Goal: Task Accomplishment & Management: Manage account settings

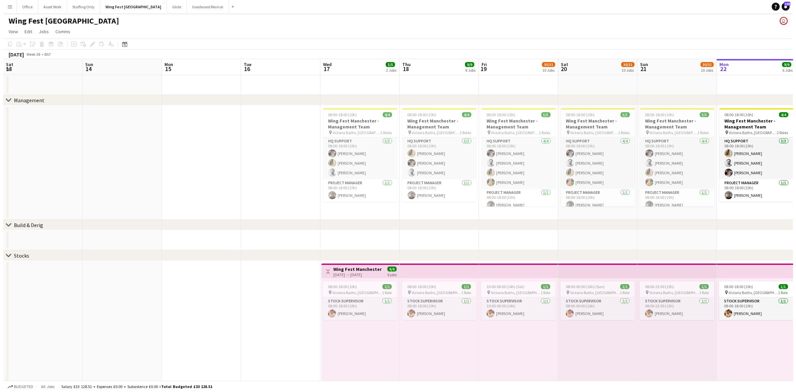
scroll to position [0, 218]
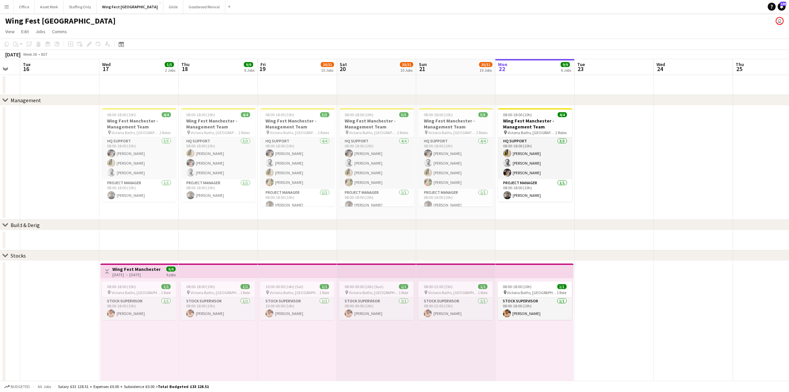
click at [4, 5] on app-icon "Menu" at bounding box center [6, 6] width 5 height 5
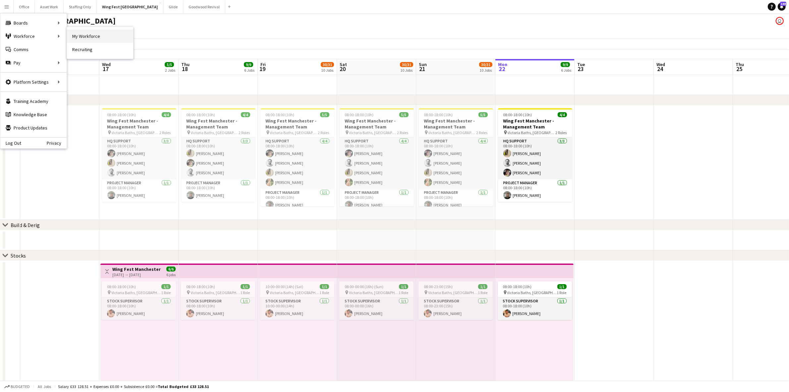
click at [95, 33] on link "My Workforce" at bounding box center [100, 36] width 66 height 13
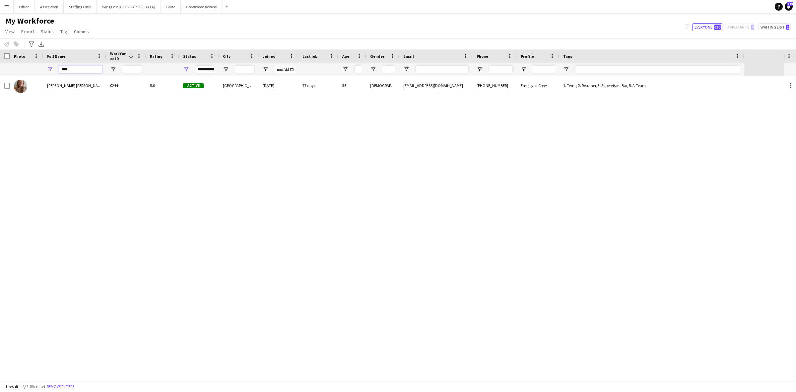
click at [0, 69] on div "**********" at bounding box center [372, 69] width 744 height 13
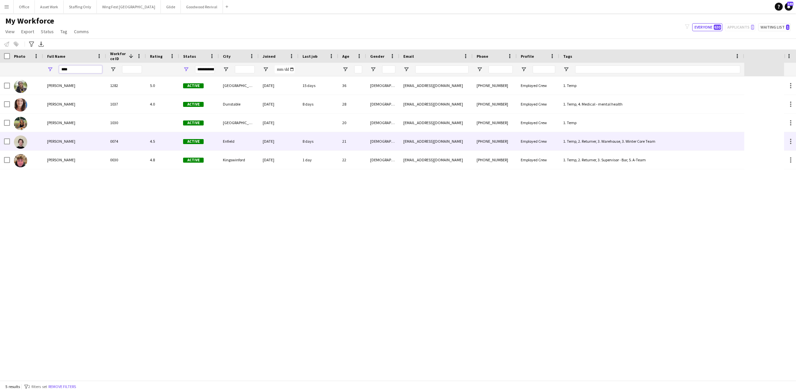
type input "****"
click at [56, 144] on div "[PERSON_NAME]" at bounding box center [74, 141] width 63 height 18
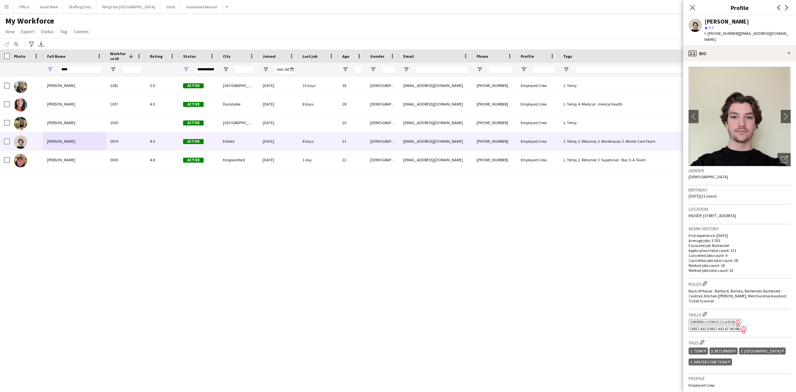
click at [712, 319] on span "Drivers Licence (Class B)" at bounding box center [712, 321] width 45 height 5
click at [692, 7] on icon at bounding box center [692, 7] width 6 height 6
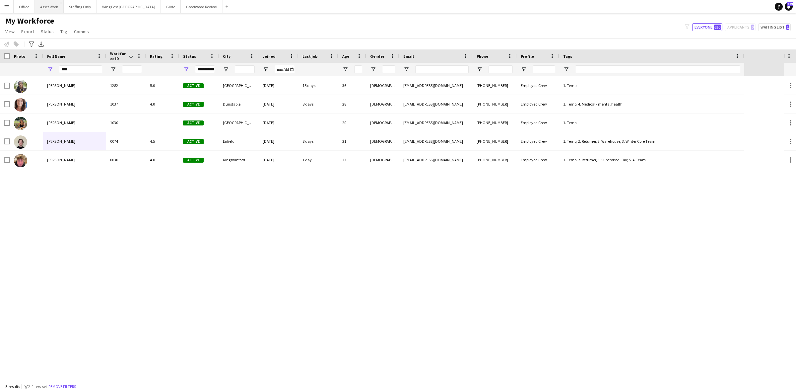
click at [44, 8] on button "Asset Work Close" at bounding box center [49, 6] width 29 height 13
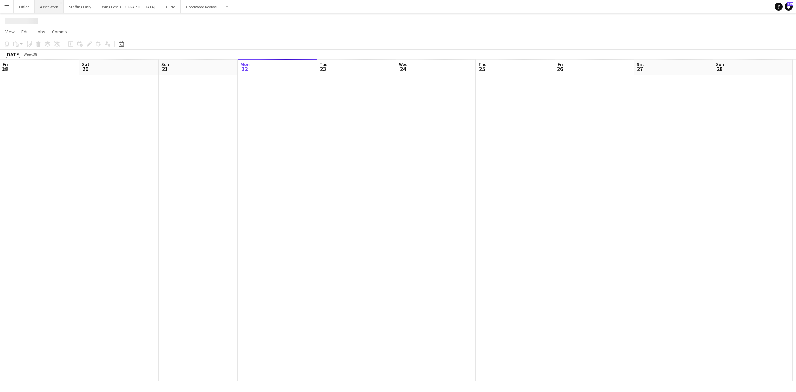
scroll to position [0, 158]
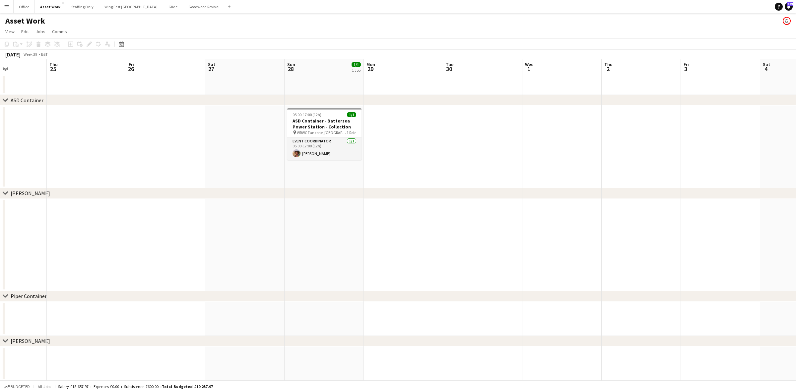
drag, startPoint x: 534, startPoint y: 181, endPoint x: 257, endPoint y: 190, distance: 276.6
click at [257, 190] on div "chevron-right ASD Container chevron-right [PERSON_NAME] chevron-right Piper Con…" at bounding box center [398, 219] width 796 height 321
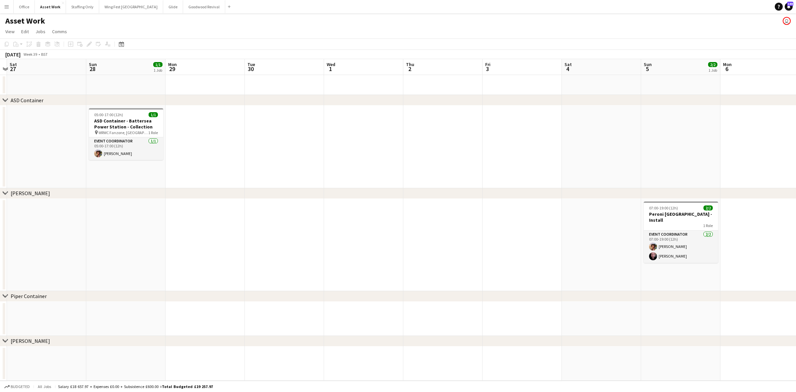
drag, startPoint x: 560, startPoint y: 234, endPoint x: 426, endPoint y: 254, distance: 135.7
click at [347, 255] on app-calendar-viewport "Wed 24 Thu 25 Fri 26 Sat 27 Sun 28 1/1 1 Job Mon 29 Tue 30 Wed 1 Thu 2 Fri 3 Sa…" at bounding box center [398, 219] width 796 height 321
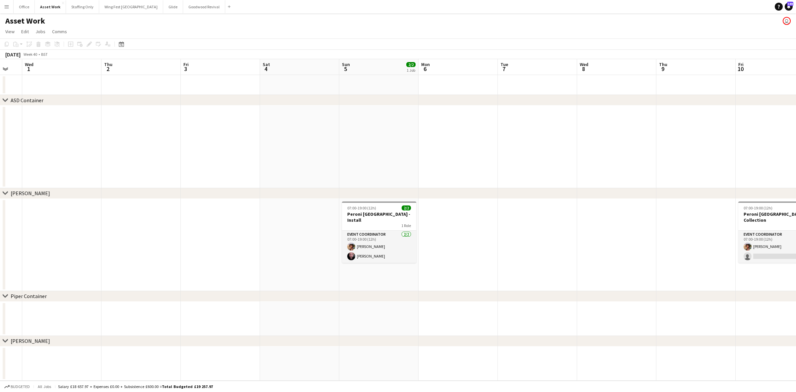
drag, startPoint x: 484, startPoint y: 259, endPoint x: 168, endPoint y: 249, distance: 316.1
click at [168, 249] on app-calendar-viewport "Sun 28 1/1 1 Job Mon 29 Tue 30 Wed 1 Thu 2 Fri 3 Sat 4 Sun 5 2/2 1 Job Mon 6 Tu…" at bounding box center [398, 219] width 796 height 321
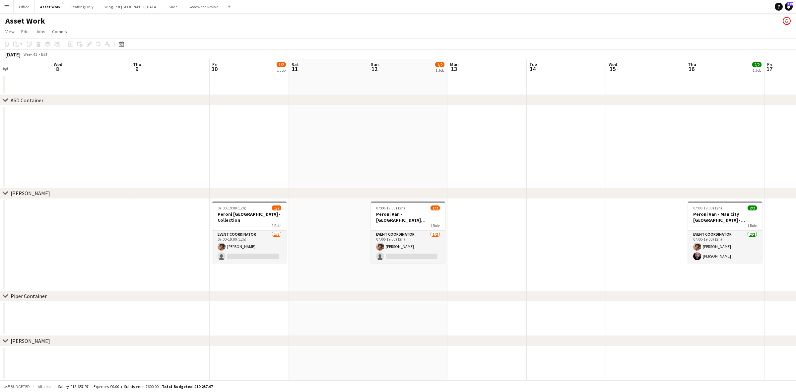
scroll to position [0, 207]
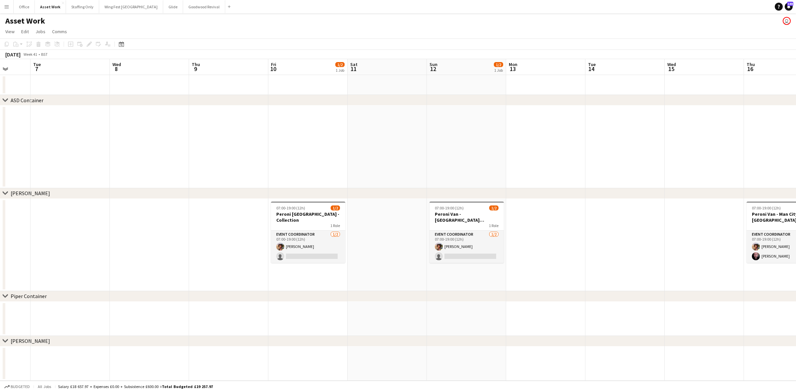
drag, startPoint x: 395, startPoint y: 257, endPoint x: 92, endPoint y: 248, distance: 303.5
click at [92, 248] on app-calendar-viewport "Sat 4 Sun 5 2/2 1 Job Mon 6 Tue 7 Wed 8 Thu 9 Fri 10 1/2 1 Job Sat 11 Sun 12 1/…" at bounding box center [398, 219] width 796 height 321
click at [292, 256] on app-card-role "Event Coordinator [DATE] 07:00-19:00 (12h) [PERSON_NAME] single-neutral-actions" at bounding box center [308, 246] width 74 height 32
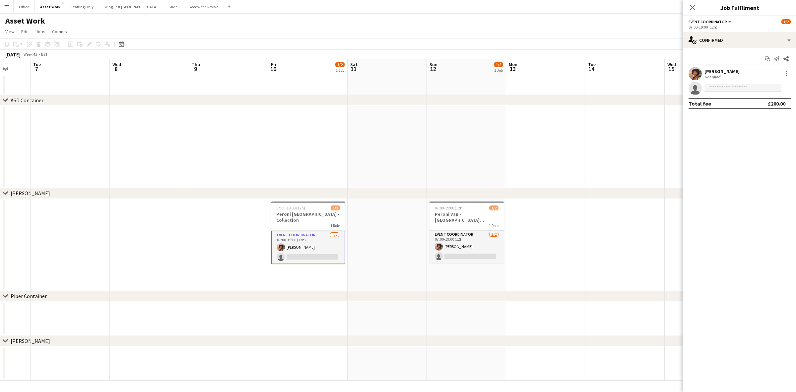
click at [728, 89] on input at bounding box center [742, 88] width 77 height 8
type input "****"
click at [728, 115] on span "[PERSON_NAME]" at bounding box center [729, 114] width 38 height 6
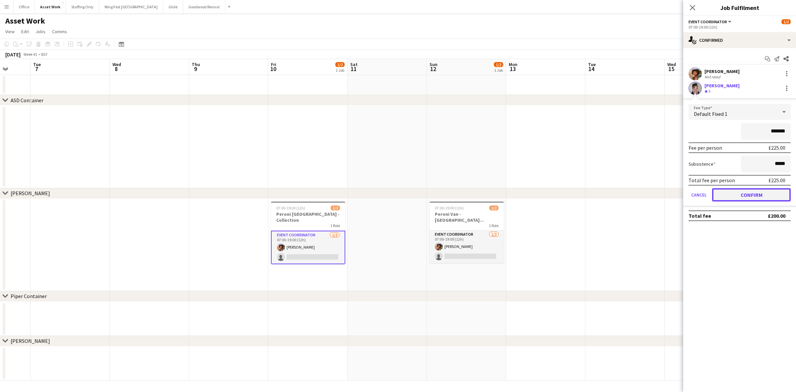
click at [744, 194] on button "Confirm" at bounding box center [751, 194] width 79 height 13
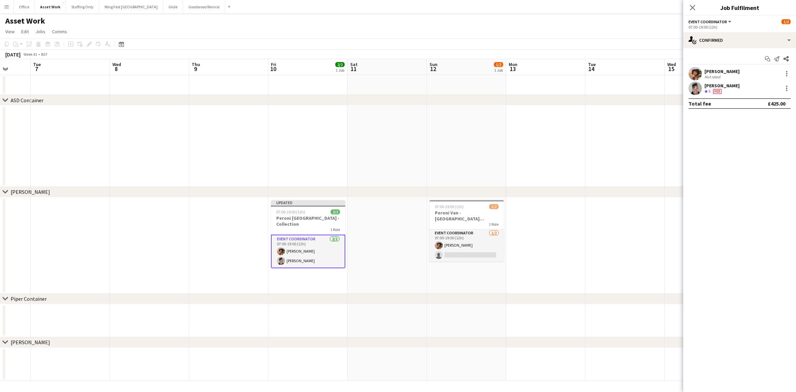
click at [375, 238] on app-date-cell at bounding box center [386, 245] width 79 height 96
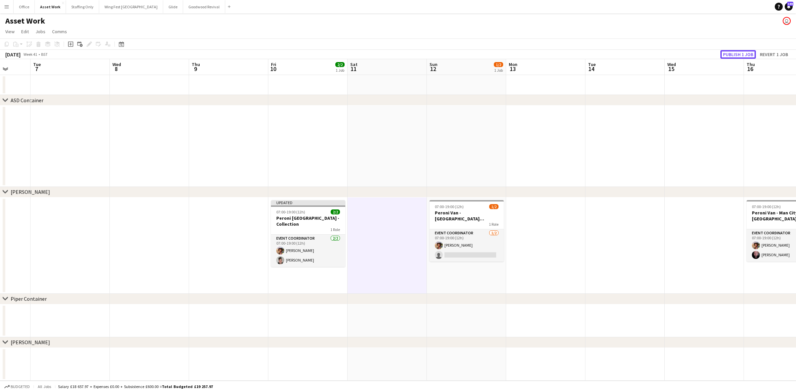
click at [734, 53] on button "Publish 1 job" at bounding box center [737, 54] width 35 height 9
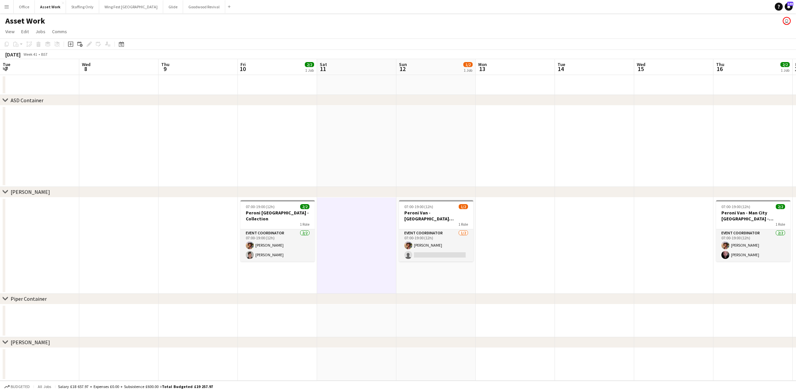
scroll to position [0, 155]
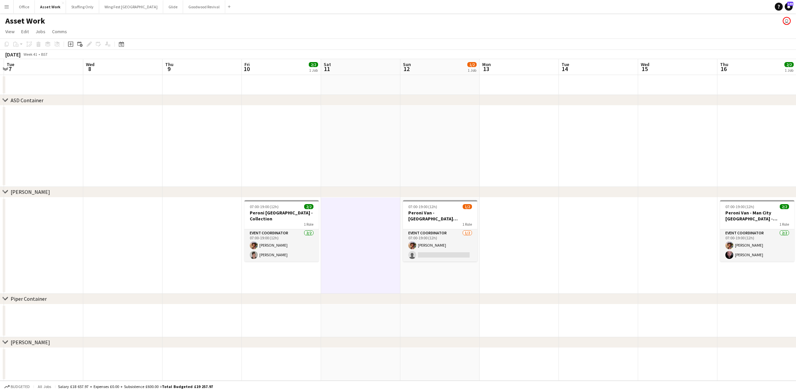
drag, startPoint x: 599, startPoint y: 223, endPoint x: 572, endPoint y: 222, distance: 26.5
click at [572, 222] on app-calendar-viewport "Sun 5 2/2 1 Job Mon 6 Tue 7 Wed 8 Thu 9 Fri 10 2/2 1 Job Sat 11 Sun 12 1/2 1 Jo…" at bounding box center [398, 219] width 796 height 321
